Goal: Task Accomplishment & Management: Use online tool/utility

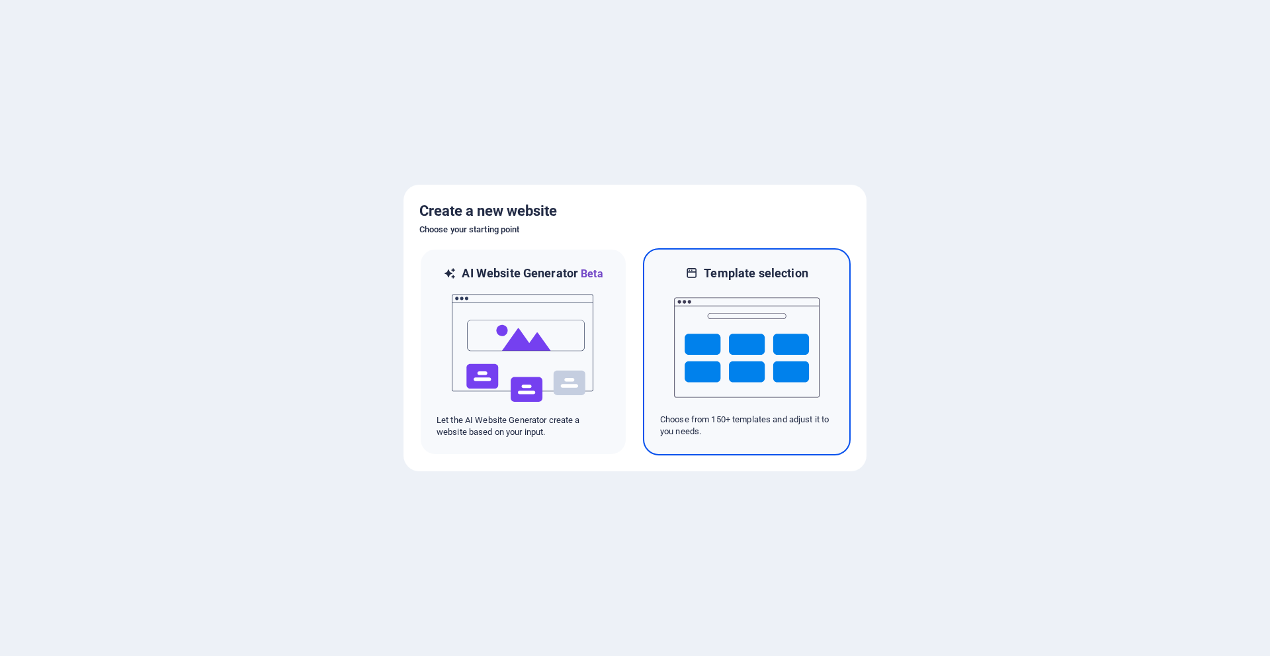
click at [782, 329] on img at bounding box center [747, 347] width 146 height 132
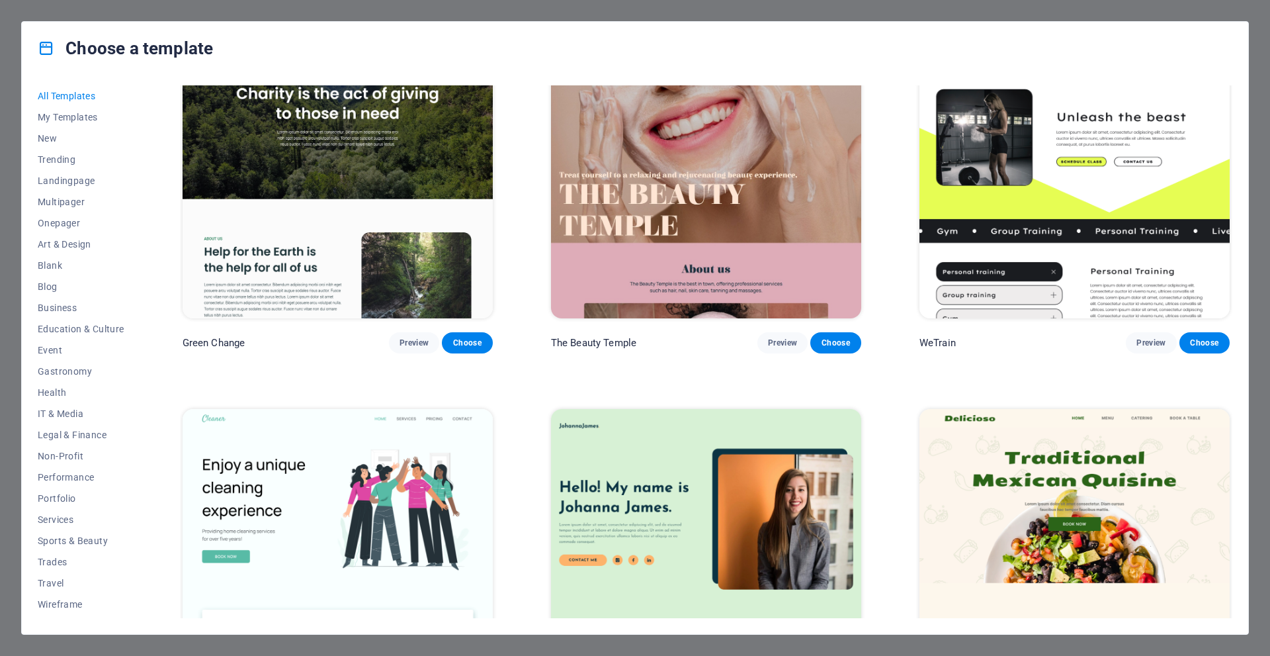
scroll to position [2580, 0]
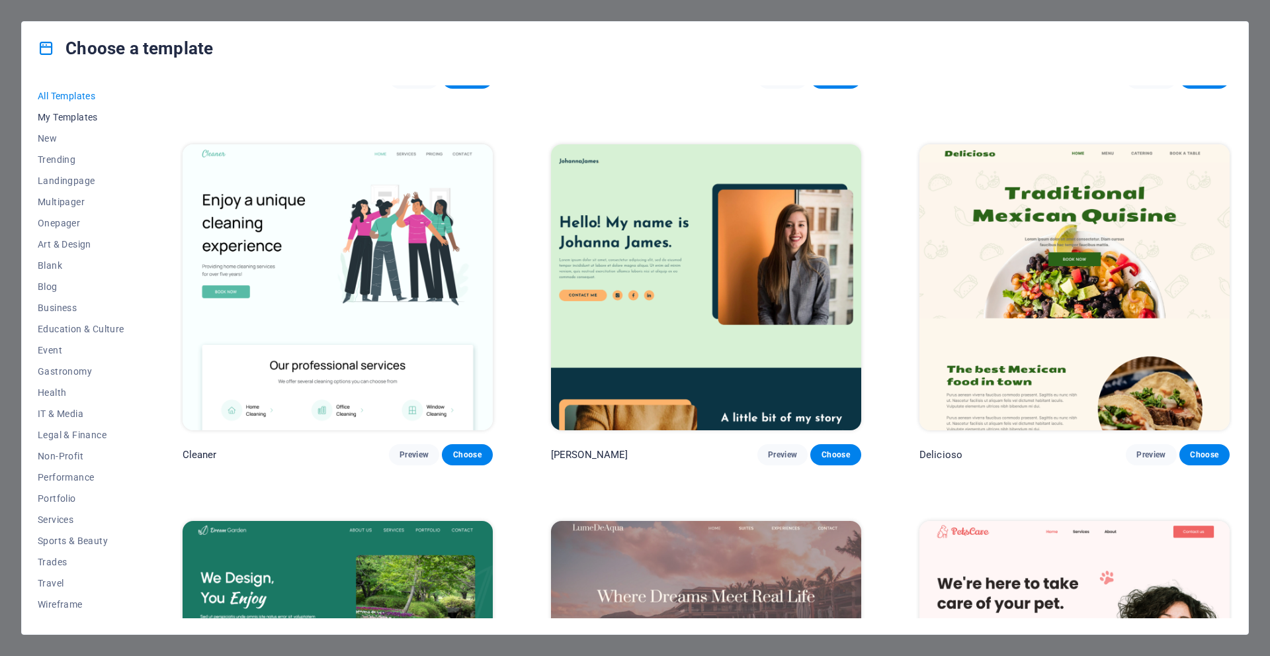
click at [53, 113] on span "My Templates" at bounding box center [81, 117] width 87 height 11
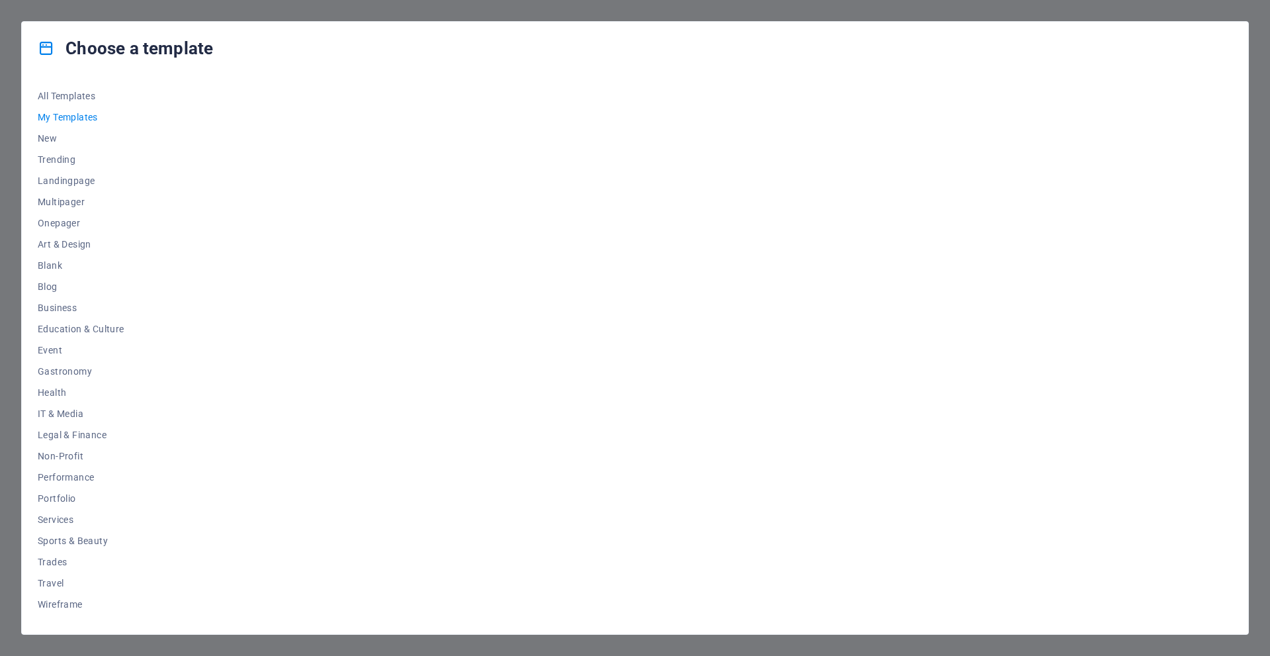
scroll to position [0, 0]
click at [43, 136] on span "New" at bounding box center [81, 138] width 87 height 11
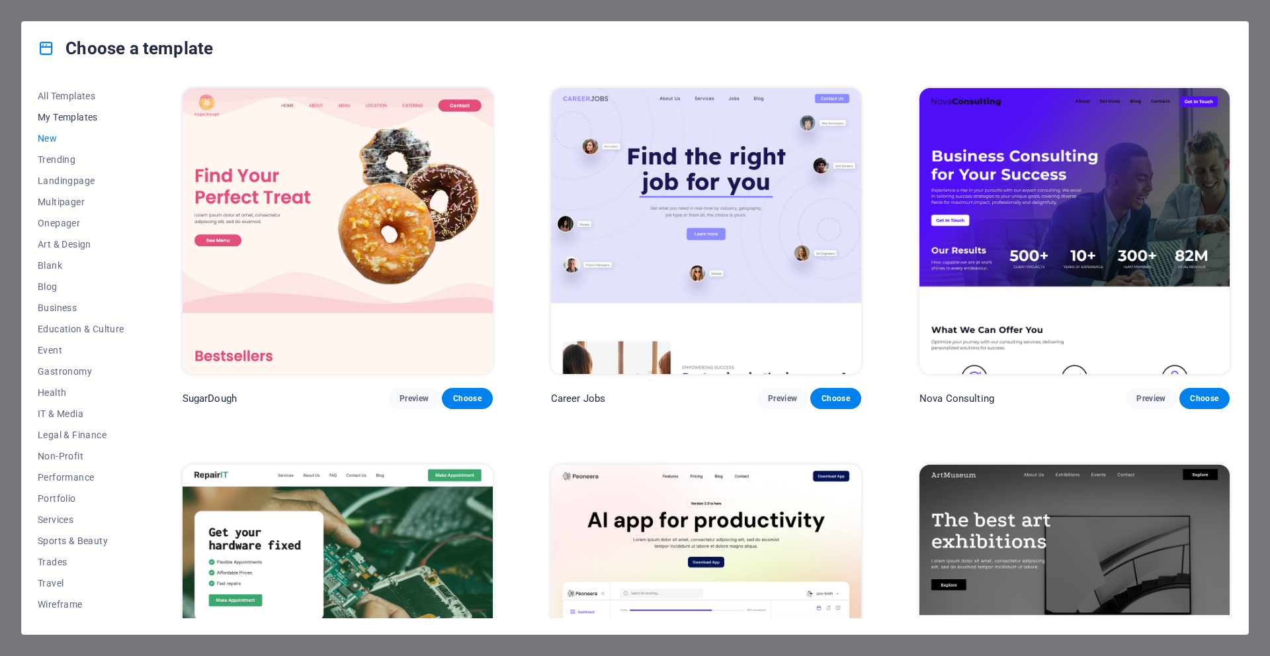
click at [52, 120] on span "My Templates" at bounding box center [81, 117] width 87 height 11
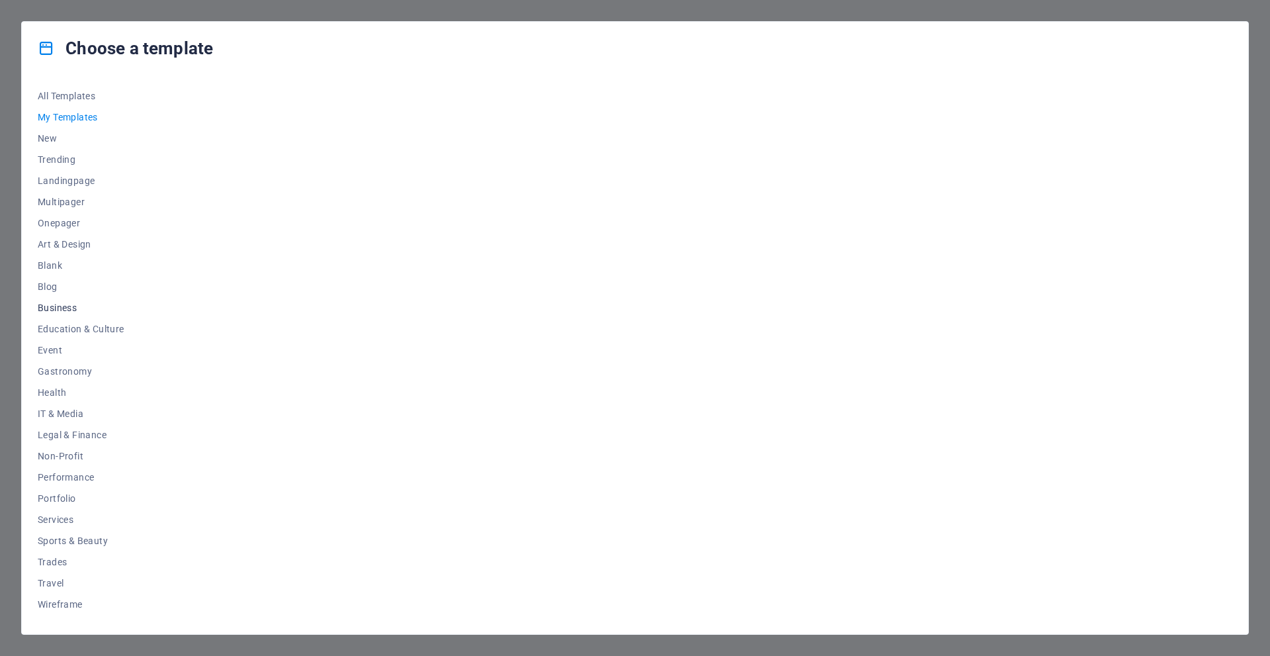
click at [56, 308] on span "Business" at bounding box center [81, 307] width 87 height 11
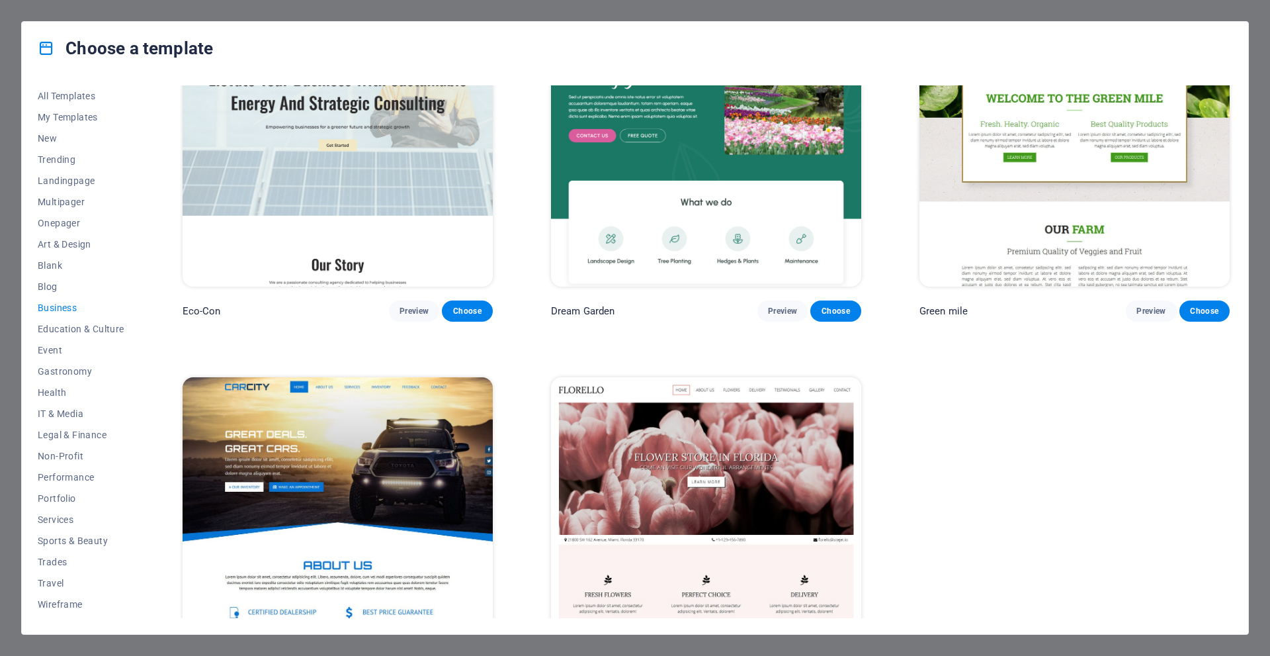
scroll to position [165, 0]
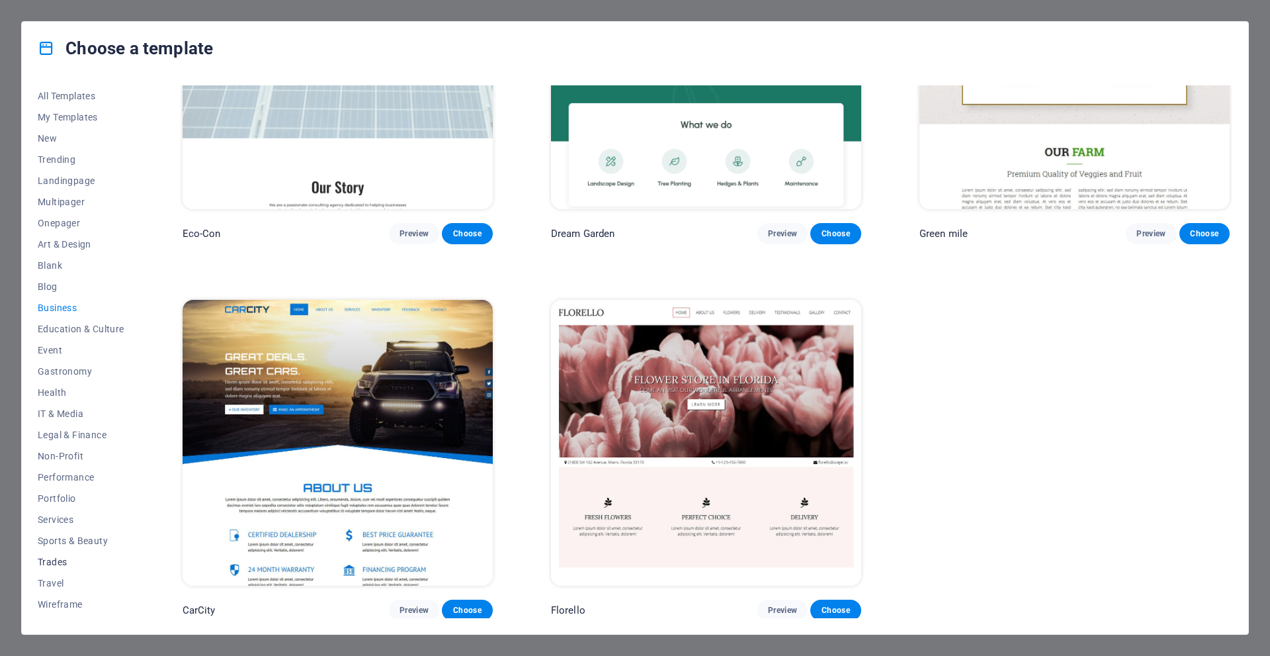
click at [55, 559] on span "Trades" at bounding box center [81, 561] width 87 height 11
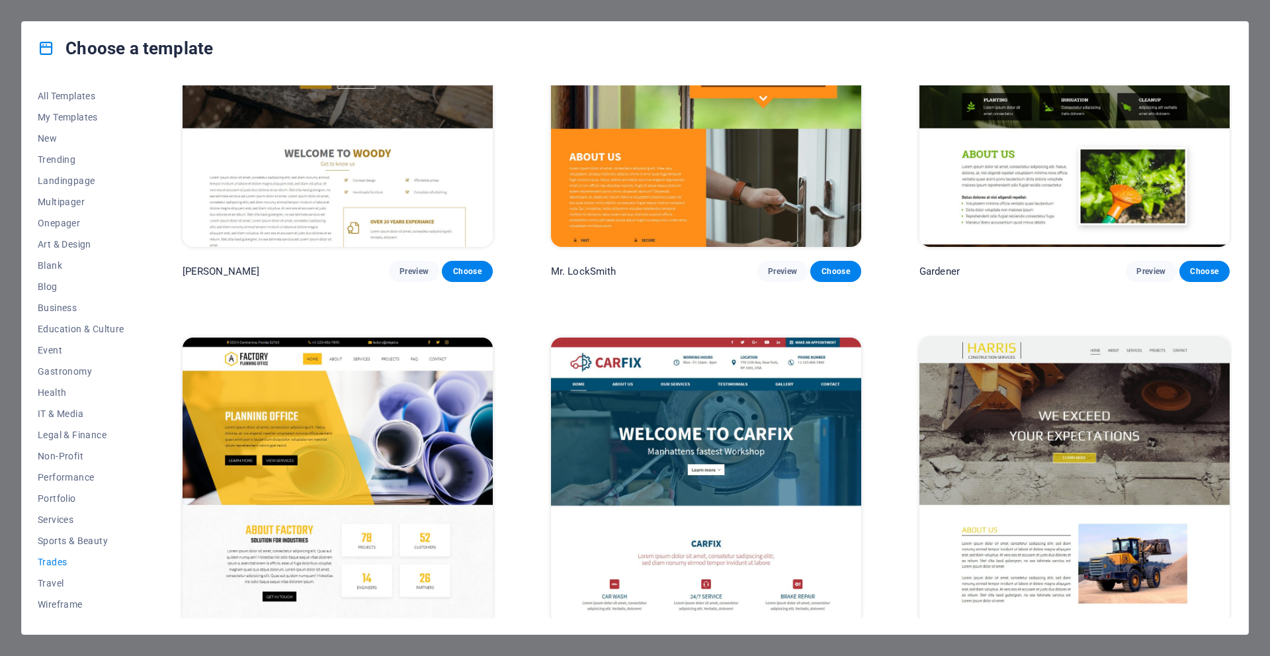
scroll to position [540, 0]
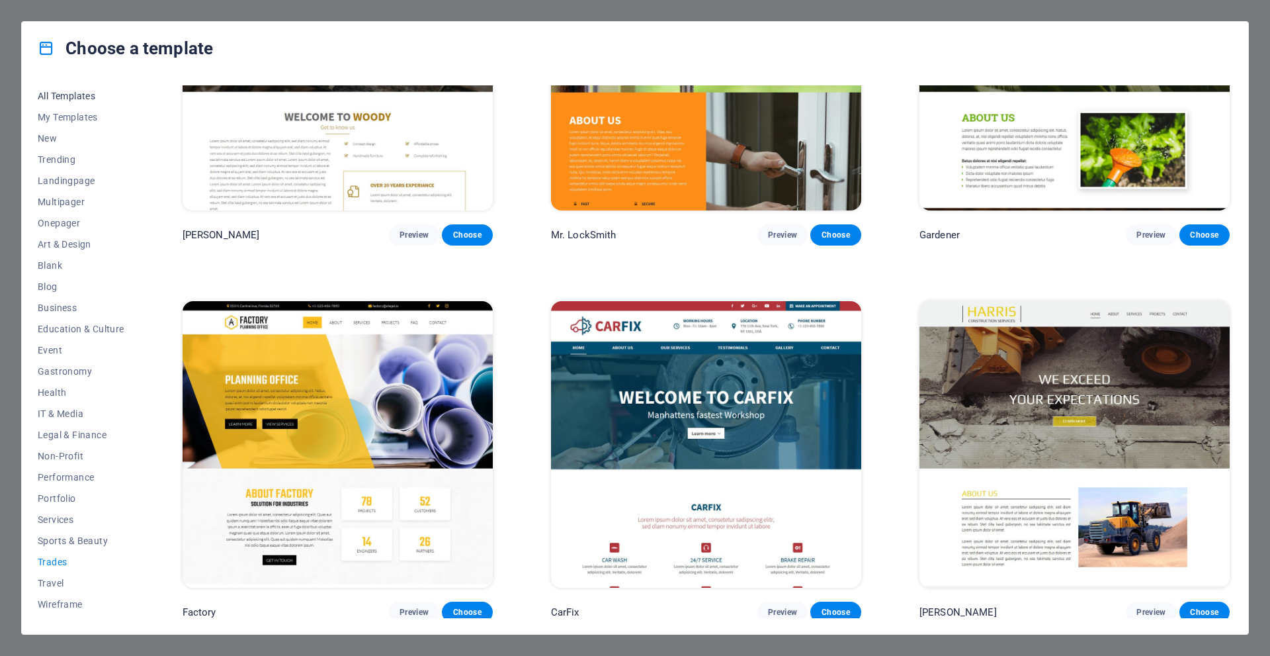
click at [71, 99] on span "All Templates" at bounding box center [81, 96] width 87 height 11
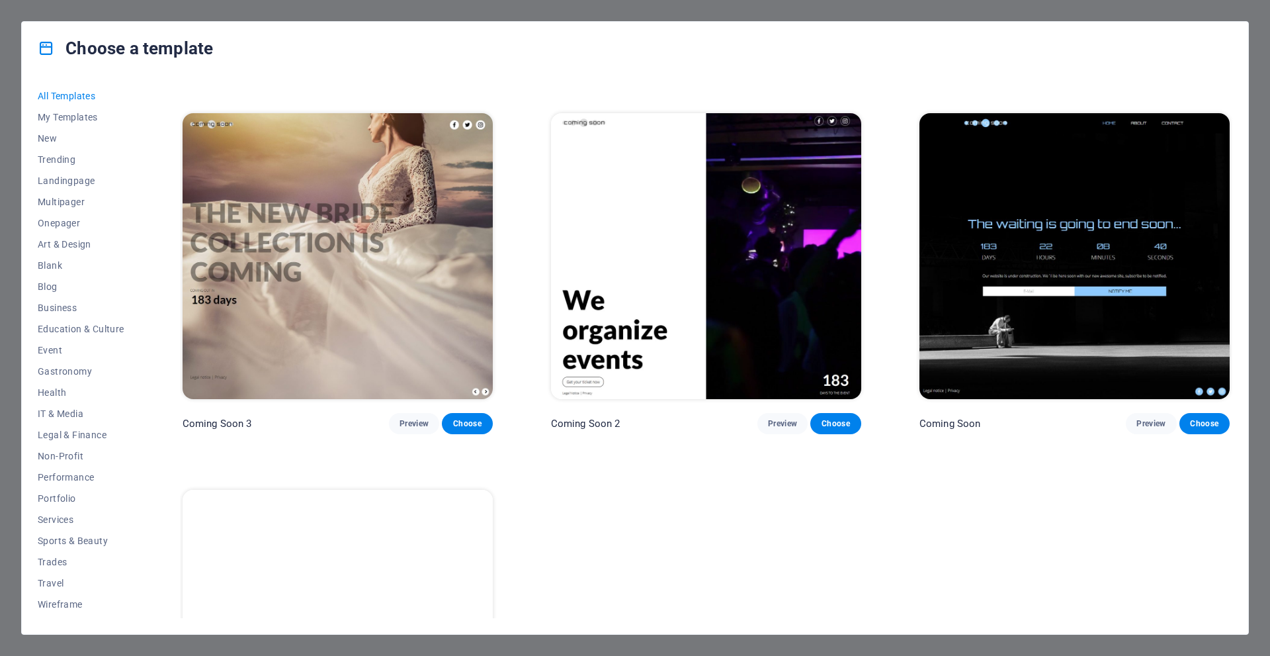
scroll to position [20420, 0]
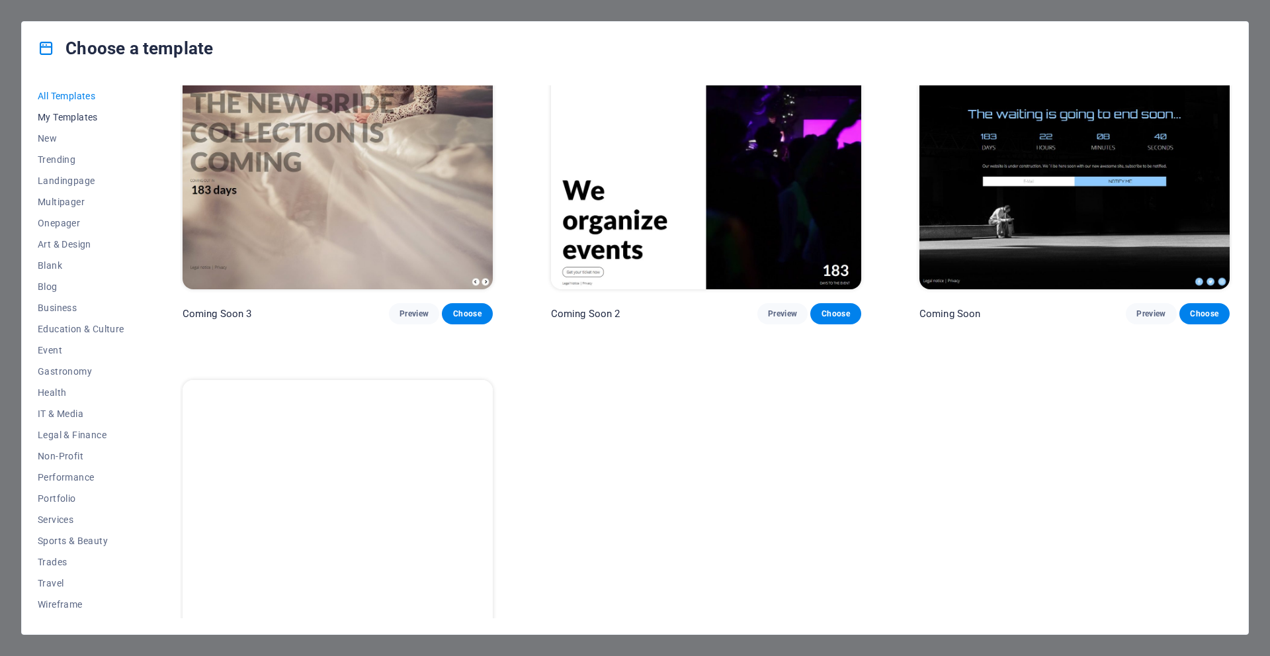
click at [71, 120] on span "My Templates" at bounding box center [81, 117] width 87 height 11
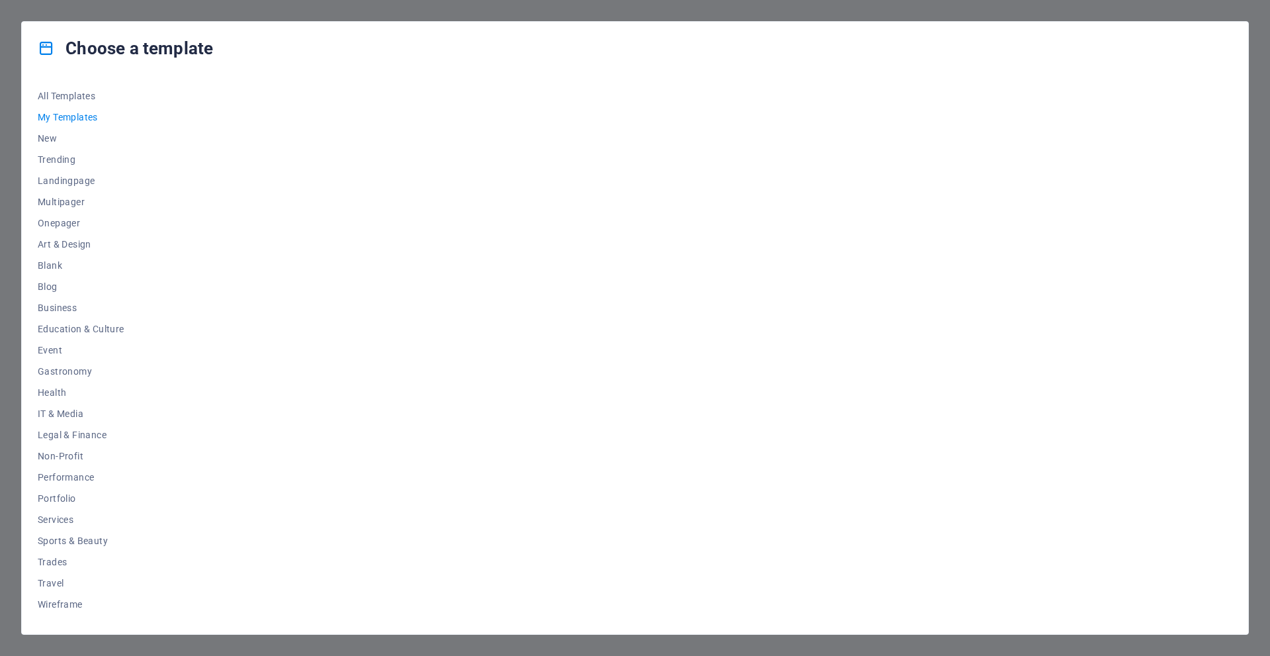
click at [6, 108] on div "Choose a template All Templates My Templates New Trending Landingpage Multipage…" at bounding box center [635, 328] width 1270 height 656
click at [17, 15] on div "Choose a template All Templates My Templates New Trending Landingpage Multipage…" at bounding box center [635, 328] width 1270 height 656
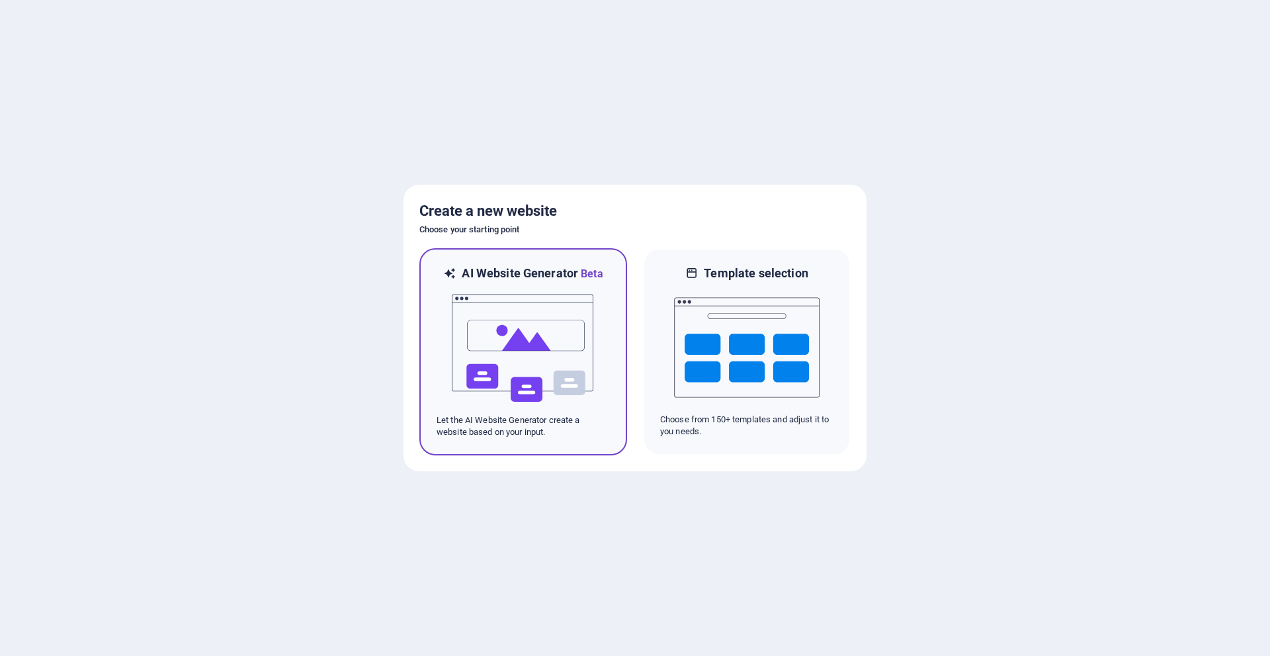
click at [578, 361] on img at bounding box center [524, 348] width 146 height 132
